Goal: Task Accomplishment & Management: Complete application form

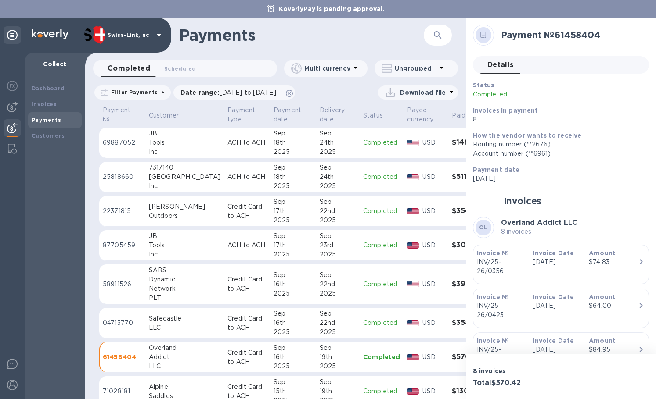
scroll to position [316, 0]
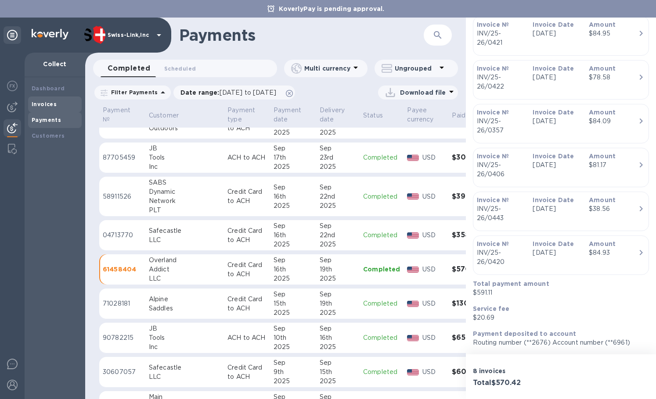
click at [43, 110] on div "Invoices" at bounding box center [55, 105] width 54 height 16
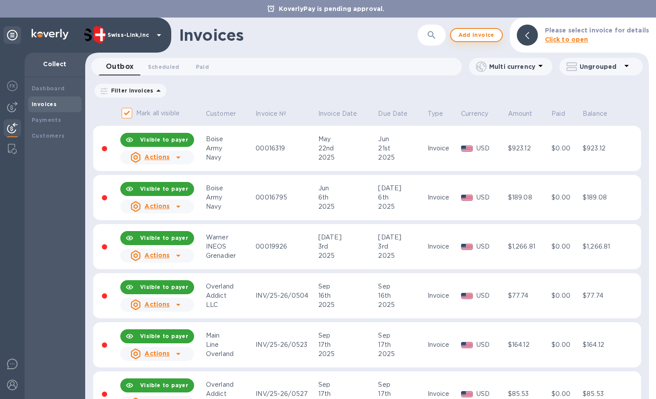
click at [478, 39] on span "Add invoice" at bounding box center [476, 35] width 37 height 11
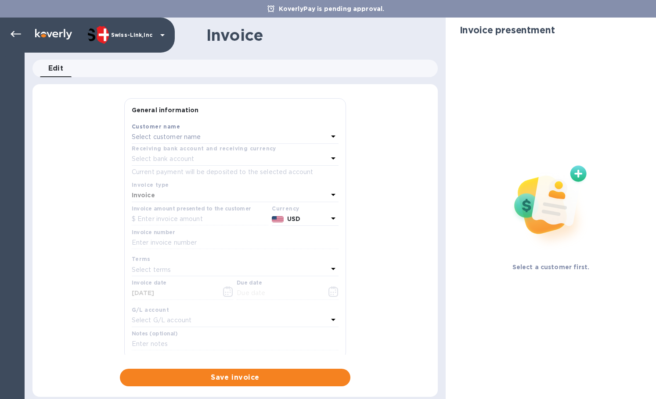
click at [218, 139] on div "Select customer name" at bounding box center [230, 137] width 196 height 12
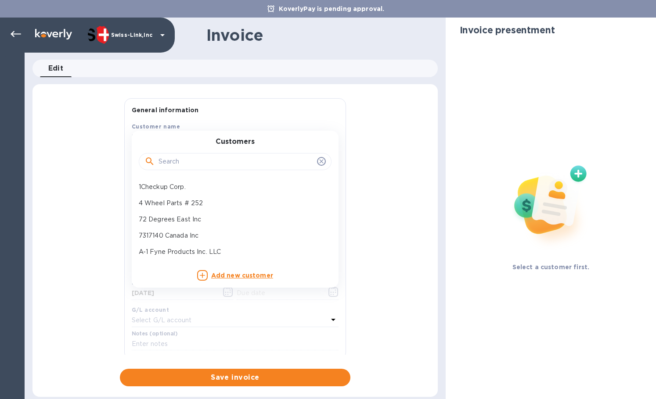
click at [202, 158] on input "text" at bounding box center [235, 161] width 155 height 13
paste input "JB Tools"
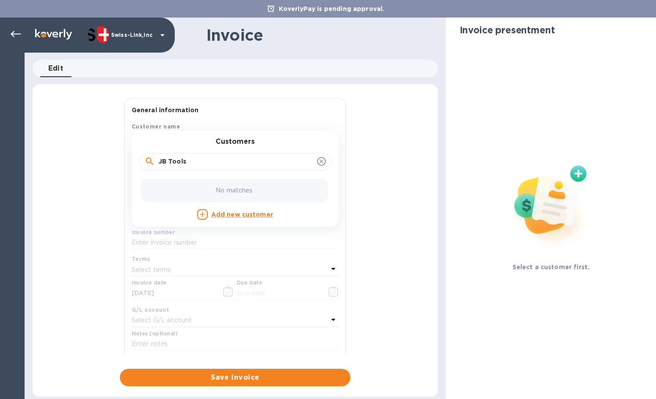
drag, startPoint x: 162, startPoint y: 164, endPoint x: 141, endPoint y: 165, distance: 21.1
click at [143, 165] on div "JB Tools" at bounding box center [235, 162] width 193 height 18
type input "JB Tools"
drag, startPoint x: 176, startPoint y: 185, endPoint x: 258, endPoint y: 195, distance: 82.6
click at [176, 185] on p "JB Tools Inc" at bounding box center [232, 187] width 186 height 9
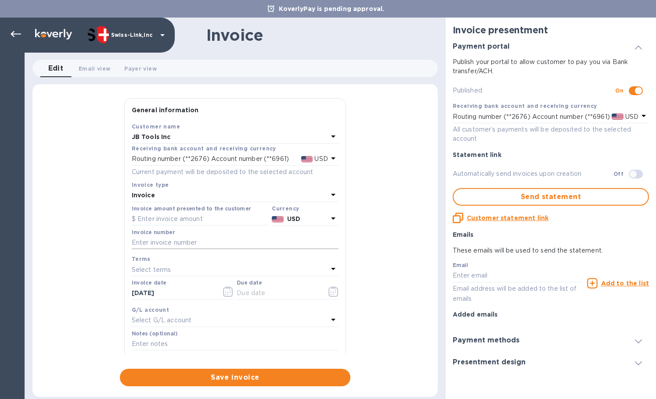
click at [236, 249] on input "text" at bounding box center [235, 243] width 207 height 13
paste input "INV/25-26/0916"
type input "INV/25-26/0916"
click at [198, 224] on input "text" at bounding box center [200, 219] width 136 height 13
paste input "119.00"
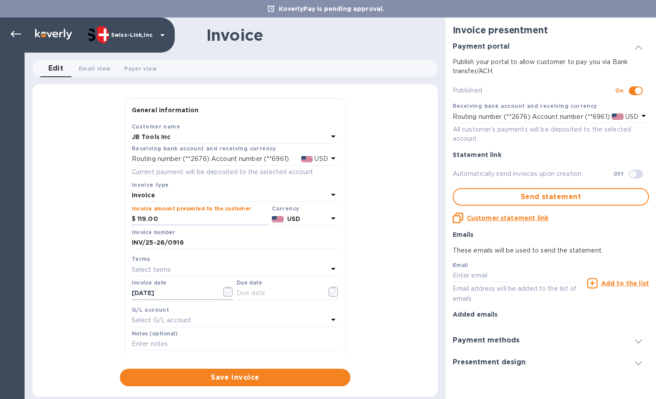
type input "119.00"
drag, startPoint x: 173, startPoint y: 296, endPoint x: 96, endPoint y: 290, distance: 77.5
click at [96, 290] on div "General information Save Customer name JB Tools Inc Receiving bank account and …" at bounding box center [234, 242] width 405 height 288
click at [262, 292] on input "text" at bounding box center [278, 293] width 83 height 13
paste input "[DATE]"
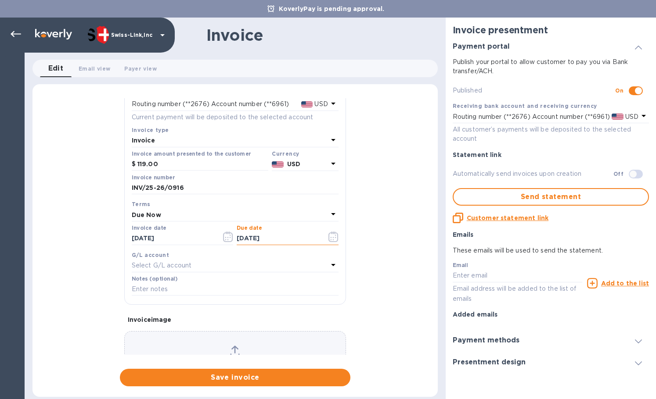
scroll to position [105, 0]
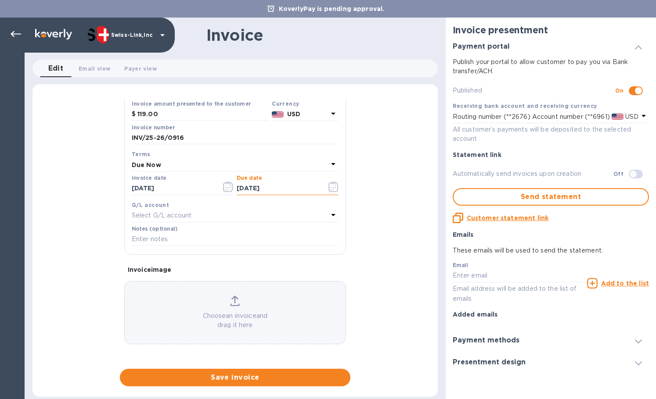
type input "[DATE]"
click at [165, 241] on input "text" at bounding box center [235, 239] width 207 height 13
paste input "BC-SWL-1302881"
type input "BC-SWL-1302881"
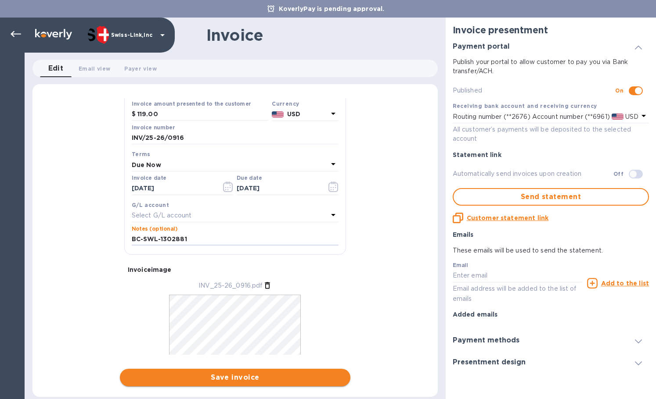
click at [227, 375] on span "Save invoice" at bounding box center [235, 378] width 216 height 11
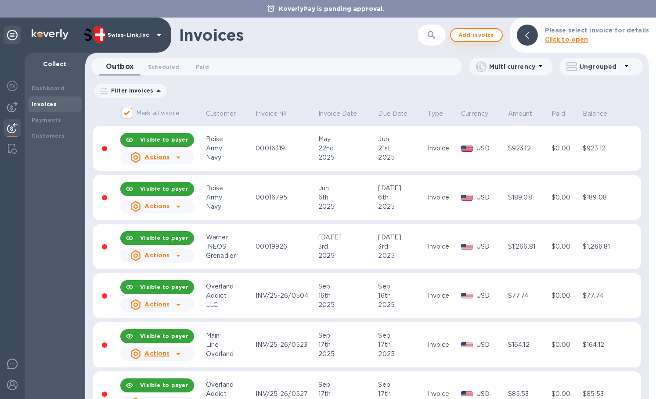
click at [460, 32] on button "Add invoice" at bounding box center [476, 35] width 53 height 14
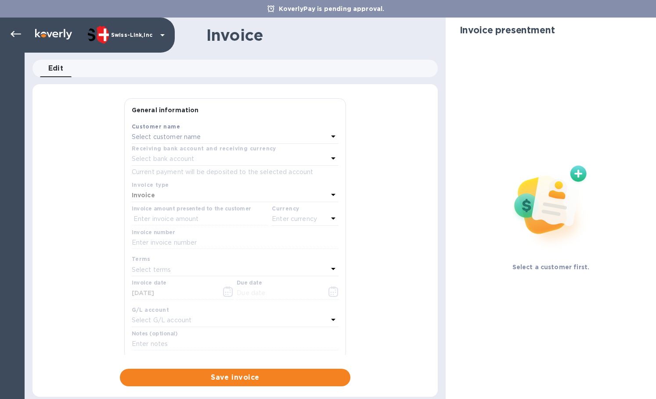
click at [189, 137] on p "Select customer name" at bounding box center [166, 137] width 69 height 9
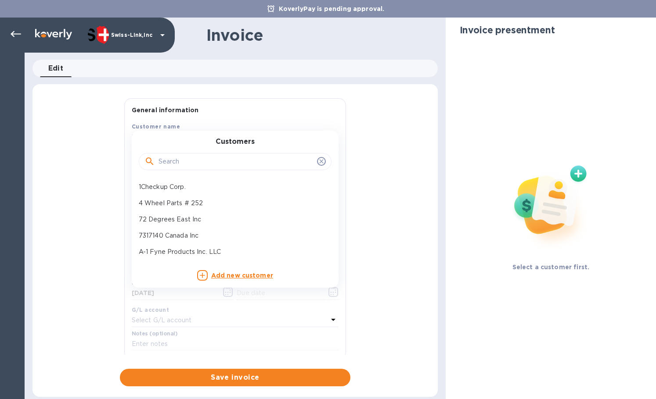
click at [186, 157] on input "text" at bounding box center [235, 161] width 155 height 13
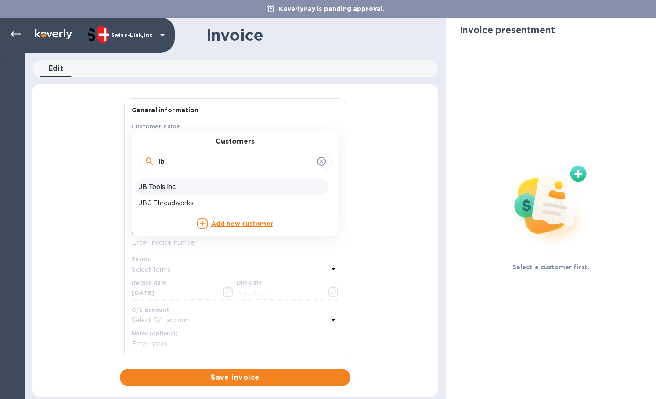
type input "jb"
click at [185, 189] on p "JB Tools Inc" at bounding box center [232, 187] width 186 height 9
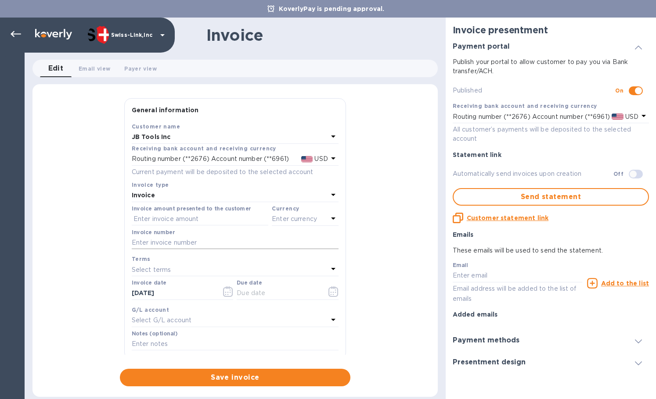
drag, startPoint x: 163, startPoint y: 240, endPoint x: 173, endPoint y: 244, distance: 11.2
click at [163, 240] on input "text" at bounding box center [235, 243] width 207 height 13
paste input "INV0001240"
type input "INV0001240"
click at [165, 223] on input "text" at bounding box center [200, 219] width 136 height 13
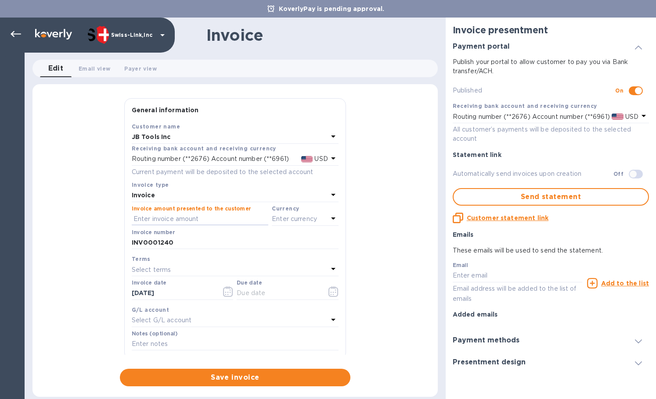
paste input "62.00"
type input "62.00"
click at [291, 221] on p "Enter currency" at bounding box center [294, 219] width 45 height 9
click at [249, 237] on div "USD" at bounding box center [219, 241] width 71 height 13
drag, startPoint x: 164, startPoint y: 294, endPoint x: 72, endPoint y: 290, distance: 91.8
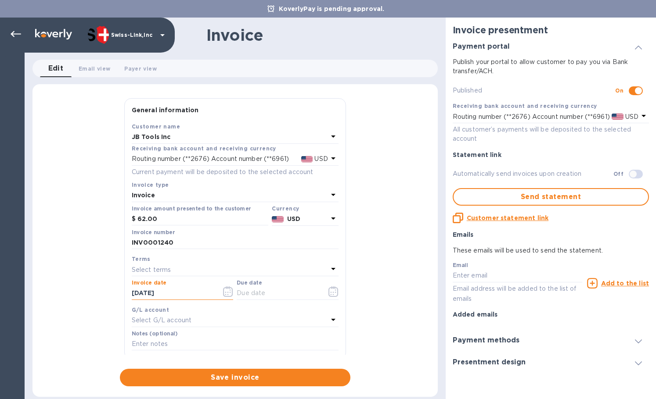
click at [85, 291] on div "General information Save Customer name JB Tools Inc Receiving bank account and …" at bounding box center [234, 242] width 405 height 288
click at [262, 295] on input "text" at bounding box center [278, 293] width 83 height 13
paste input "[DATE]"
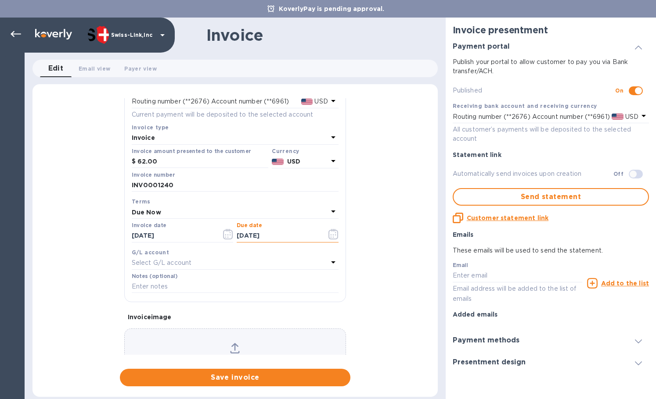
scroll to position [105, 0]
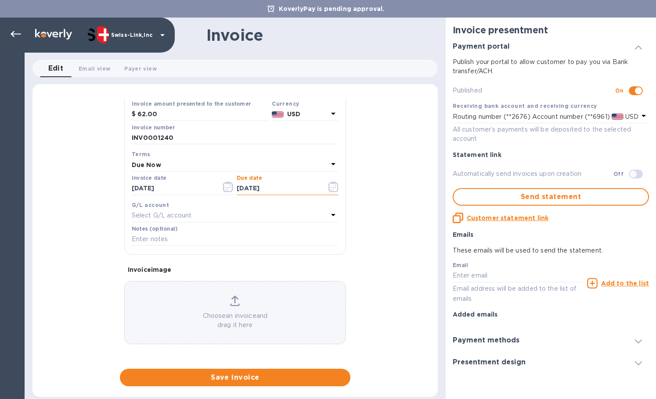
type input "[DATE]"
drag, startPoint x: 217, startPoint y: 237, endPoint x: 230, endPoint y: 239, distance: 12.8
click at [217, 237] on input "text" at bounding box center [235, 239] width 207 height 13
paste input "BC-SWL-1302733"
type input "BC-SWL-1302733"
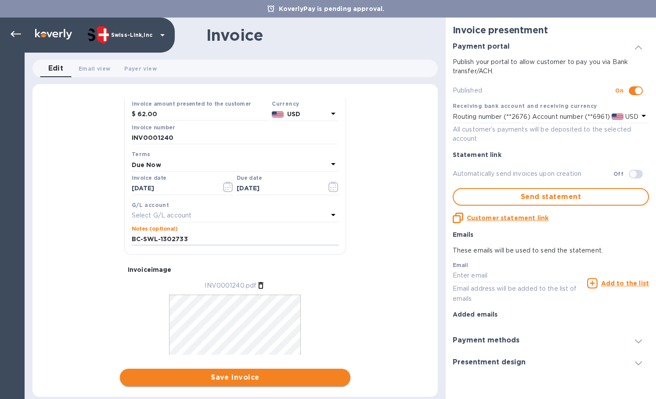
click at [239, 380] on span "Save invoice" at bounding box center [235, 378] width 216 height 11
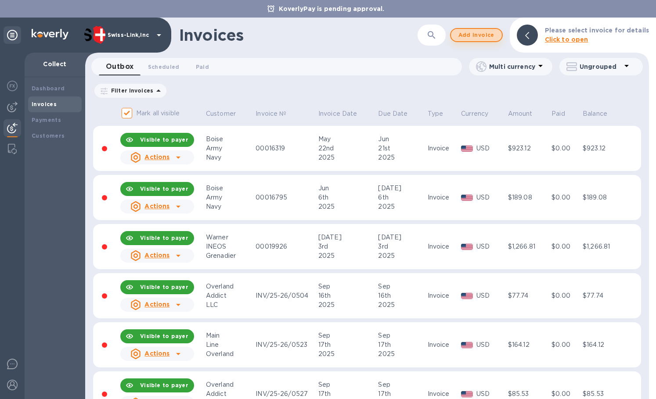
click at [468, 37] on span "Add invoice" at bounding box center [476, 35] width 37 height 11
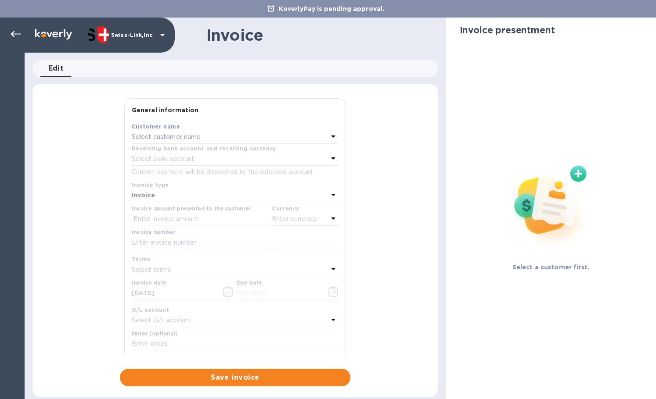
click at [173, 137] on p "Select customer name" at bounding box center [166, 137] width 69 height 9
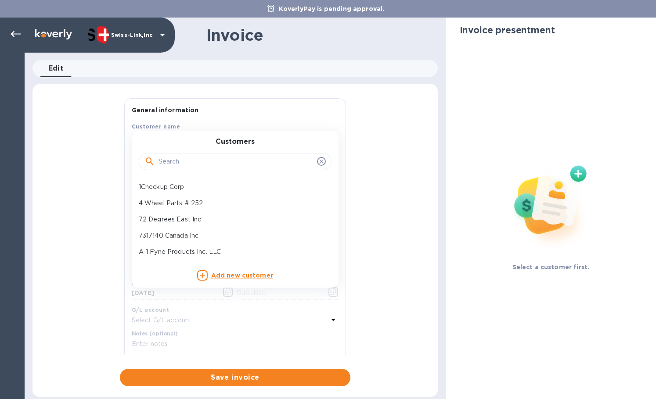
click at [180, 160] on input "text" at bounding box center [235, 161] width 155 height 13
paste input "JB Tools Inc"
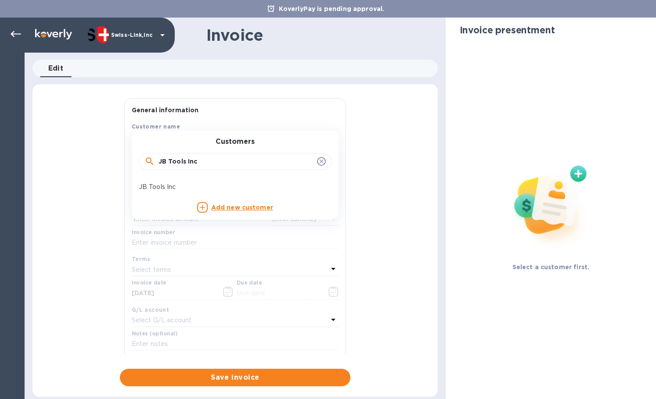
type input "JB Tools Inc"
click at [183, 191] on p "JB Tools Inc" at bounding box center [232, 187] width 186 height 9
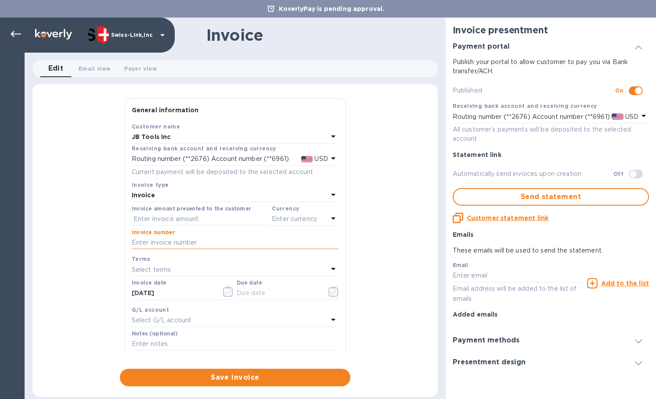
click at [194, 247] on input "text" at bounding box center [235, 243] width 207 height 13
click at [197, 220] on input "text" at bounding box center [200, 219] width 136 height 13
paste input "65.00"
type input "65.00"
drag, startPoint x: 232, startPoint y: 235, endPoint x: 239, endPoint y: 235, distance: 7.0
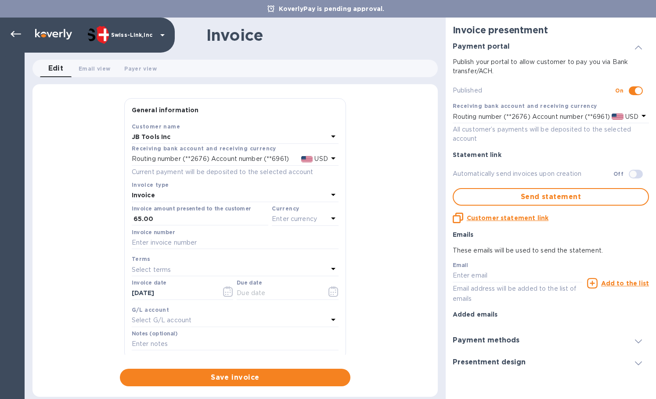
click at [232, 235] on div "Invoice number" at bounding box center [235, 240] width 207 height 20
click at [227, 239] on input "text" at bounding box center [235, 243] width 207 height 13
paste input "INV0001241"
type input "INV0001241"
click at [302, 213] on div "Enter currency" at bounding box center [300, 219] width 56 height 12
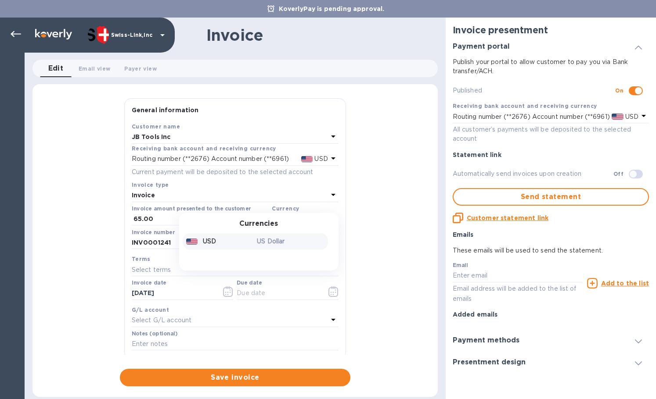
click at [258, 241] on p "US Dollar" at bounding box center [291, 241] width 68 height 9
click at [188, 293] on input "[DATE]" at bounding box center [173, 293] width 83 height 13
click at [258, 296] on input "text" at bounding box center [278, 293] width 83 height 13
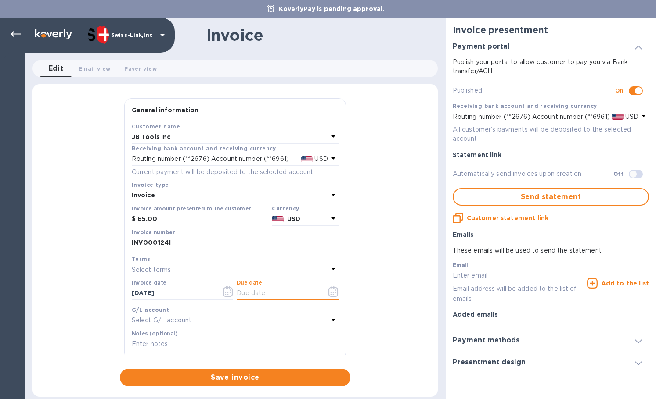
paste input "[DATE]"
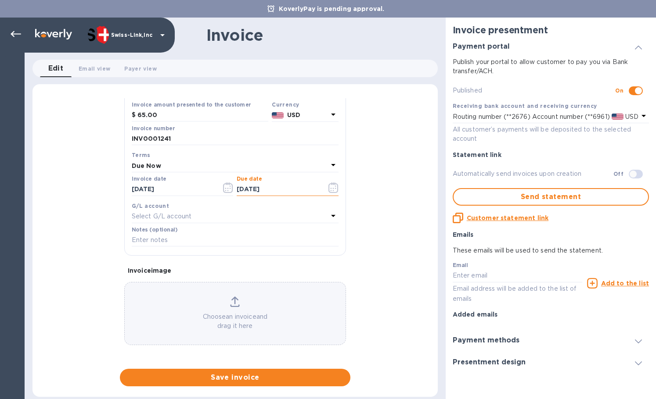
scroll to position [105, 0]
type input "[DATE]"
click at [179, 241] on input "text" at bounding box center [235, 239] width 207 height 13
paste input "BC-SWL-1301226"
type input "BC-SWL-1301226"
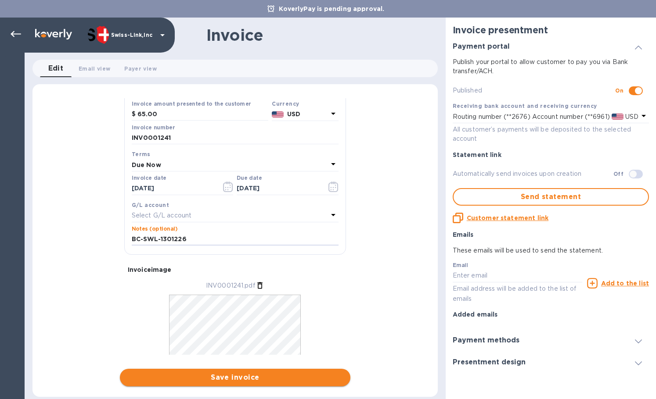
click at [253, 376] on span "Save invoice" at bounding box center [235, 378] width 216 height 11
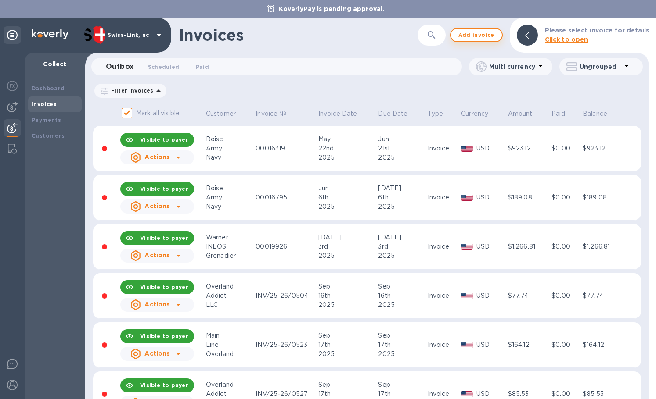
click at [478, 34] on span "Add invoice" at bounding box center [476, 35] width 37 height 11
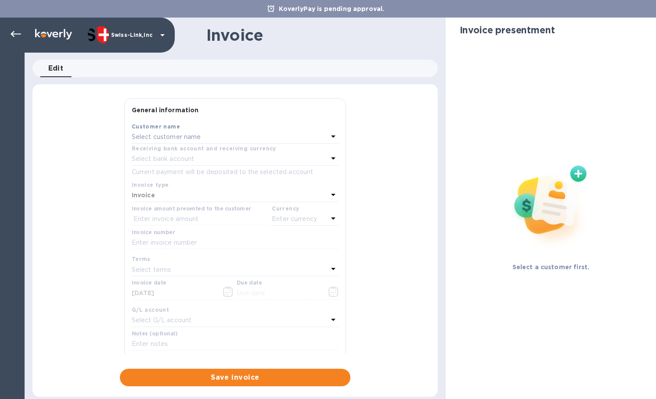
click at [172, 139] on p "Select customer name" at bounding box center [166, 137] width 69 height 9
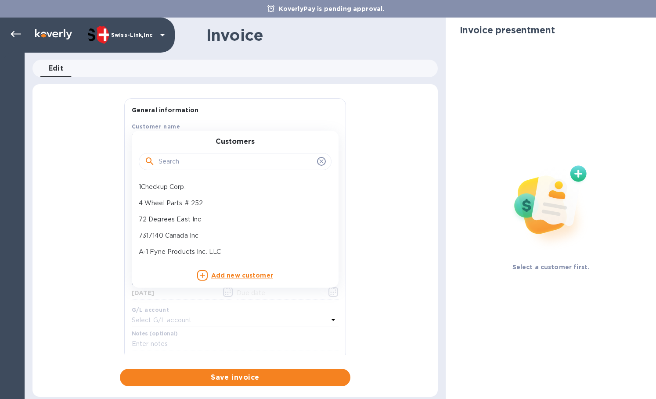
click at [190, 167] on input "text" at bounding box center [235, 161] width 155 height 13
paste input "JB Tools Inc"
type input "JB Tools Inc"
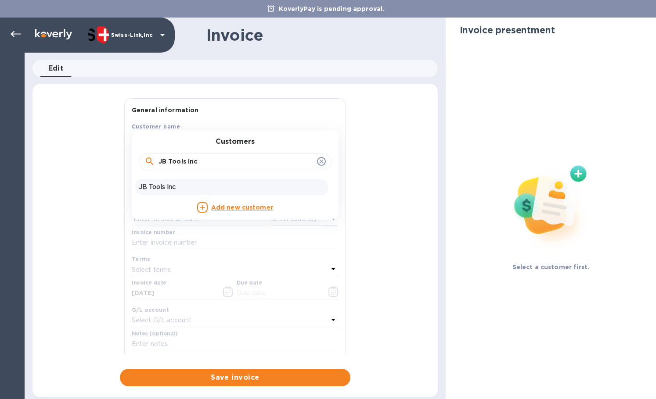
click at [208, 184] on p "JB Tools Inc" at bounding box center [232, 187] width 186 height 9
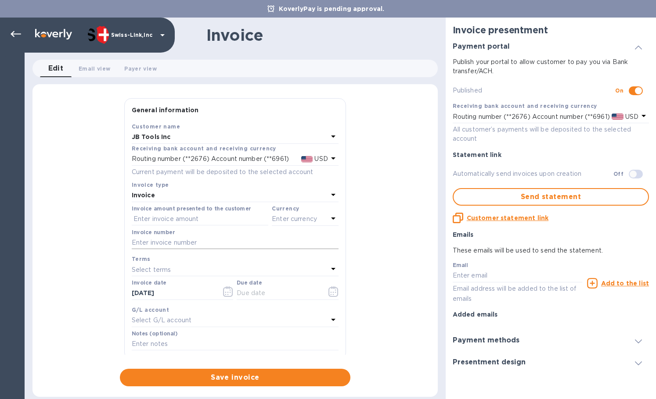
click at [177, 248] on input "text" at bounding box center [235, 243] width 207 height 13
paste input "INV0001242"
type input "INV0001242"
click at [179, 222] on input "text" at bounding box center [200, 219] width 136 height 13
paste input "154.75"
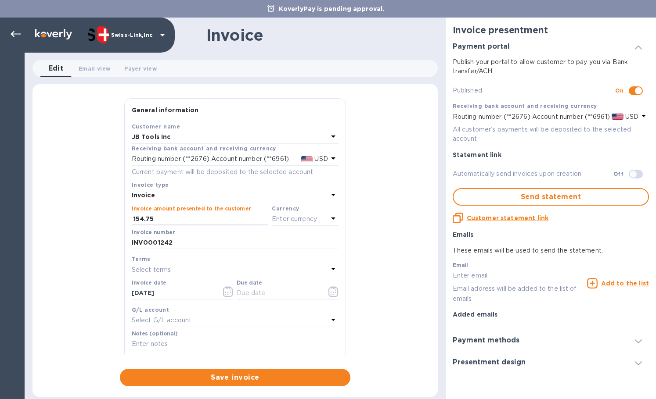
type input "154.75"
click at [295, 222] on p "Enter currency" at bounding box center [294, 219] width 45 height 9
click at [250, 238] on div "USD" at bounding box center [219, 241] width 71 height 13
drag, startPoint x: 184, startPoint y: 296, endPoint x: 101, endPoint y: 294, distance: 83.4
click at [102, 294] on div "General information Save Customer name JB Tools Inc Receiving bank account and …" at bounding box center [234, 242] width 405 height 288
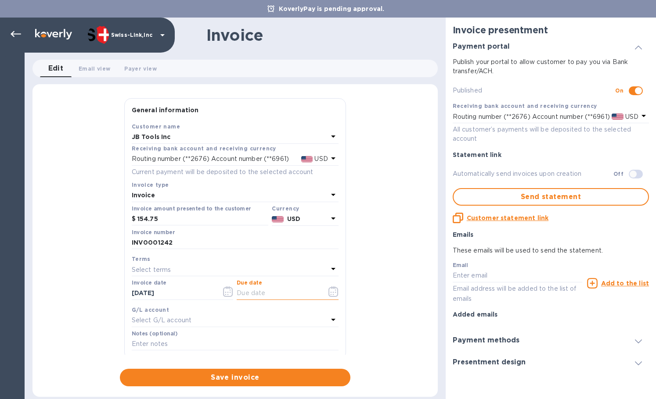
click at [272, 292] on input "text" at bounding box center [278, 293] width 83 height 13
paste input "[DATE]"
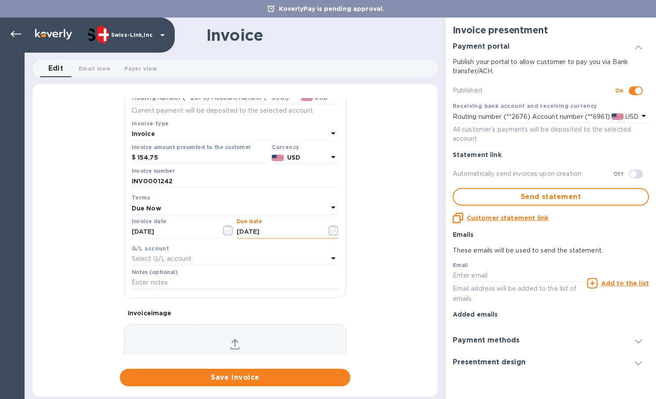
scroll to position [105, 0]
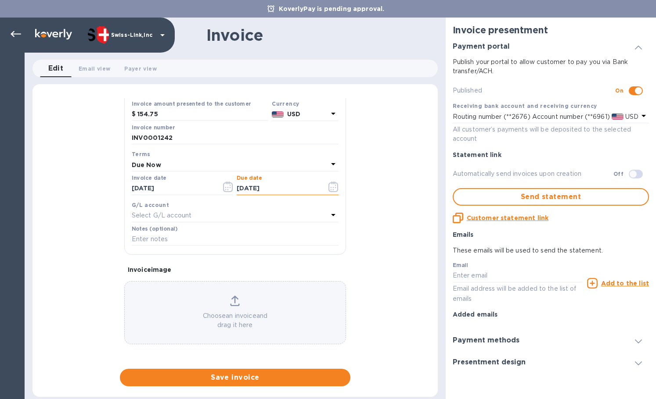
type input "[DATE]"
click at [170, 243] on input "text" at bounding box center [235, 239] width 207 height 13
paste input "BC-SWL-1288025"
type input "BC-SWL-1288025"
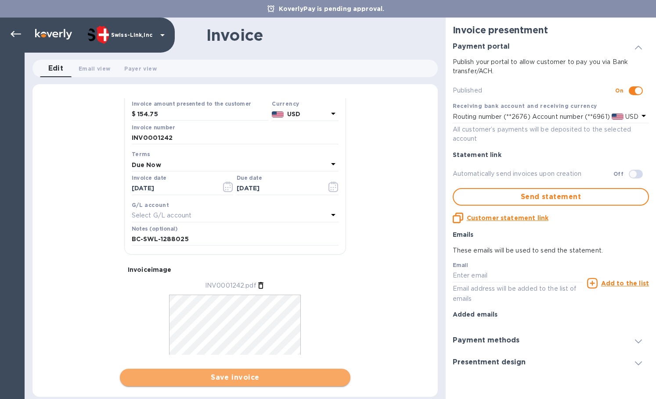
click at [248, 378] on span "Save invoice" at bounding box center [235, 378] width 216 height 11
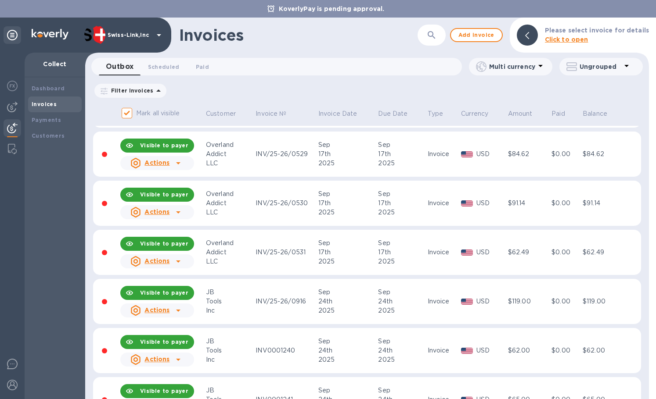
scroll to position [423, 0]
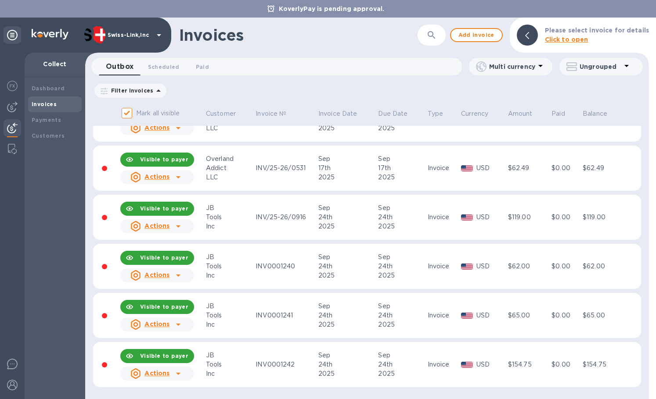
click at [178, 374] on icon at bounding box center [178, 374] width 4 height 2
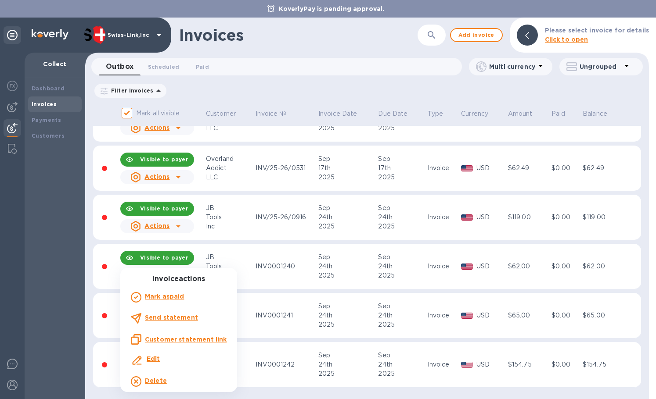
click at [184, 344] on p "Customer statement link" at bounding box center [186, 339] width 82 height 9
